Goal: Information Seeking & Learning: Learn about a topic

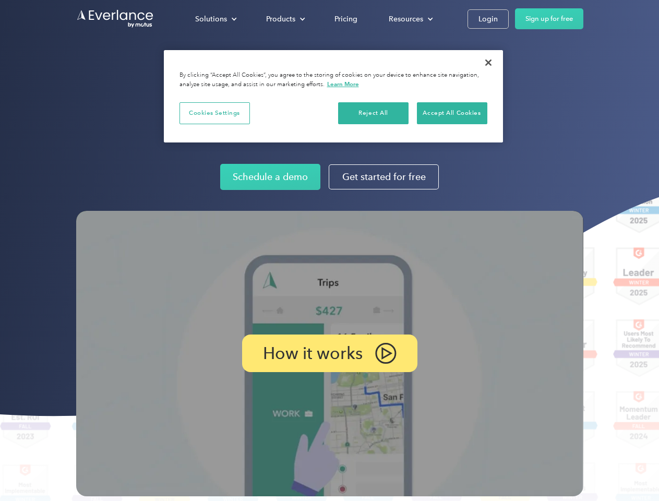
click at [329, 250] on img at bounding box center [329, 353] width 507 height 285
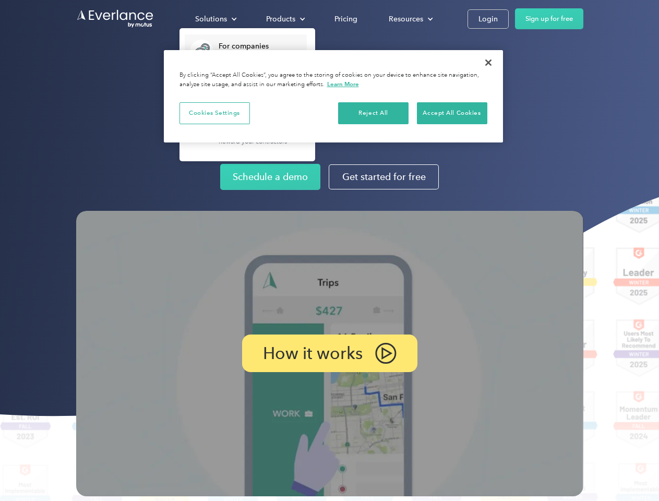
click at [216, 19] on div "Solutions" at bounding box center [211, 19] width 32 height 13
click at [284, 19] on div "Products" at bounding box center [280, 19] width 29 height 13
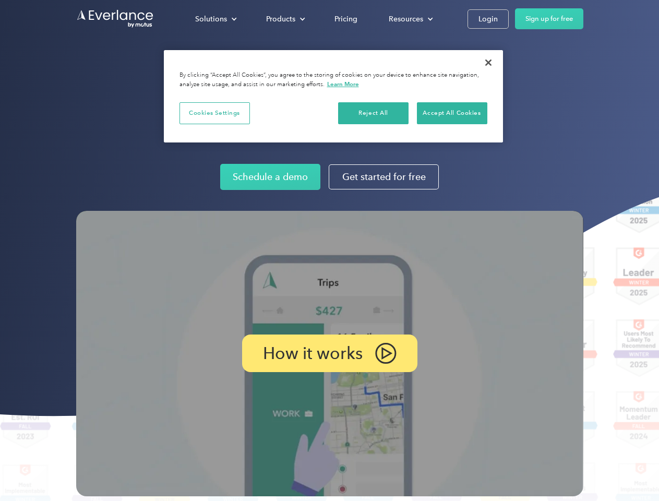
click at [410, 19] on div "Resources" at bounding box center [406, 19] width 34 height 13
click at [329, 353] on p "How it works" at bounding box center [313, 353] width 100 height 13
click at [214, 113] on button "Cookies Settings" at bounding box center [215, 113] width 70 height 22
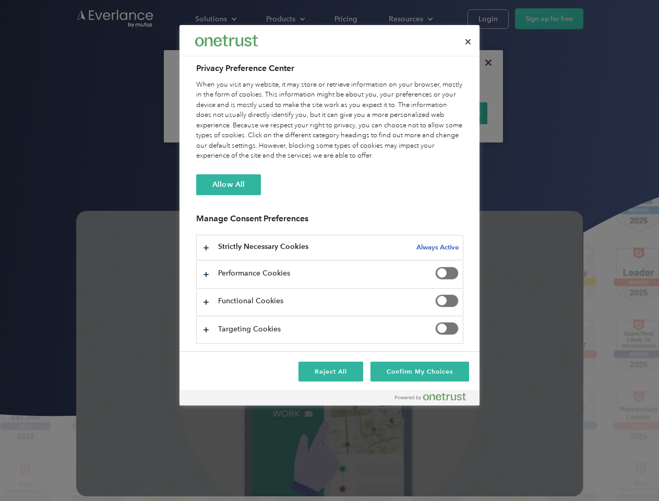
click at [374, 113] on div "When you visit any website, it may store or retrieve information on your browse…" at bounding box center [329, 120] width 267 height 81
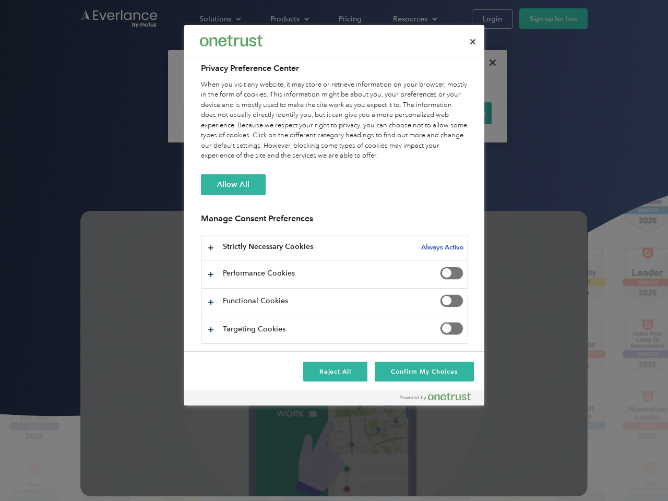
click at [452, 113] on div "When you visit any website, it may store or retrieve information on your browse…" at bounding box center [334, 120] width 267 height 81
click at [488, 63] on div at bounding box center [334, 250] width 668 height 501
